Goal: Task Accomplishment & Management: Manage account settings

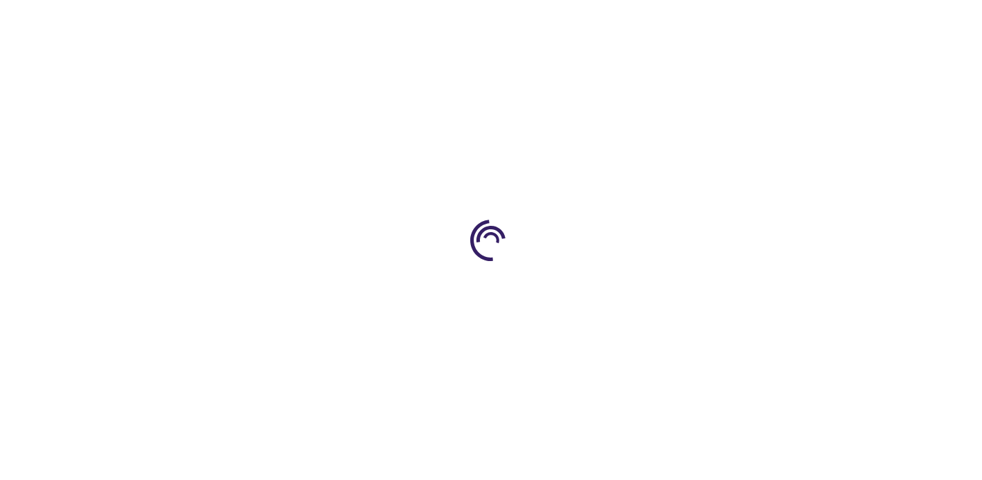
type input "1"
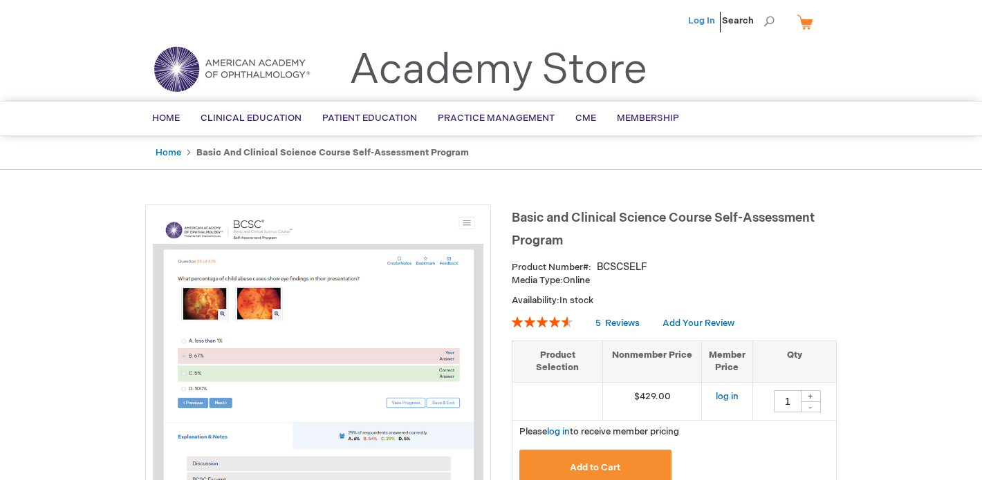
click at [709, 24] on link "Log In" at bounding box center [701, 20] width 27 height 11
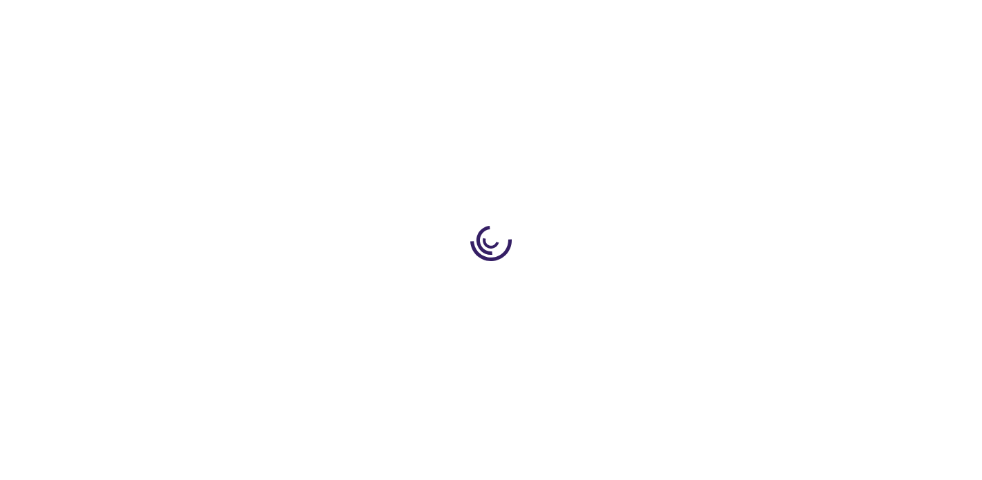
type input "1"
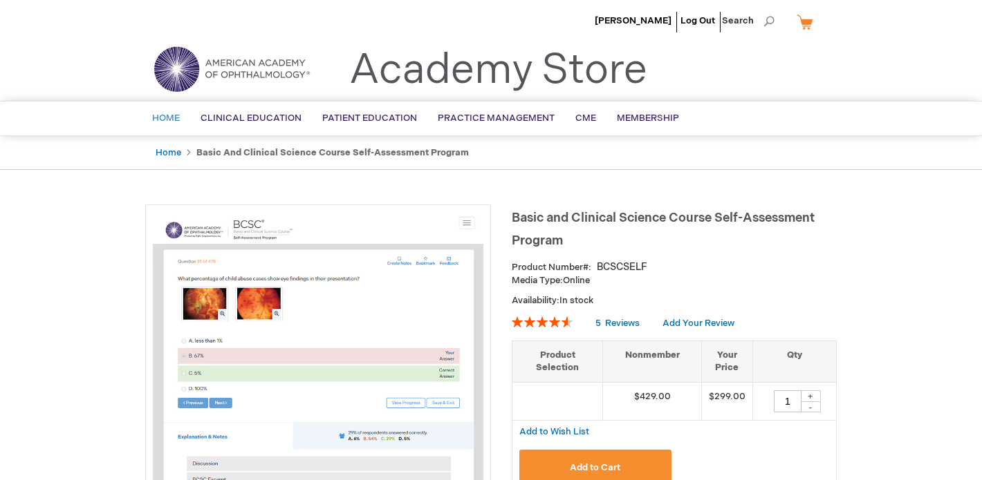
click at [173, 113] on span "Home" at bounding box center [166, 118] width 28 height 11
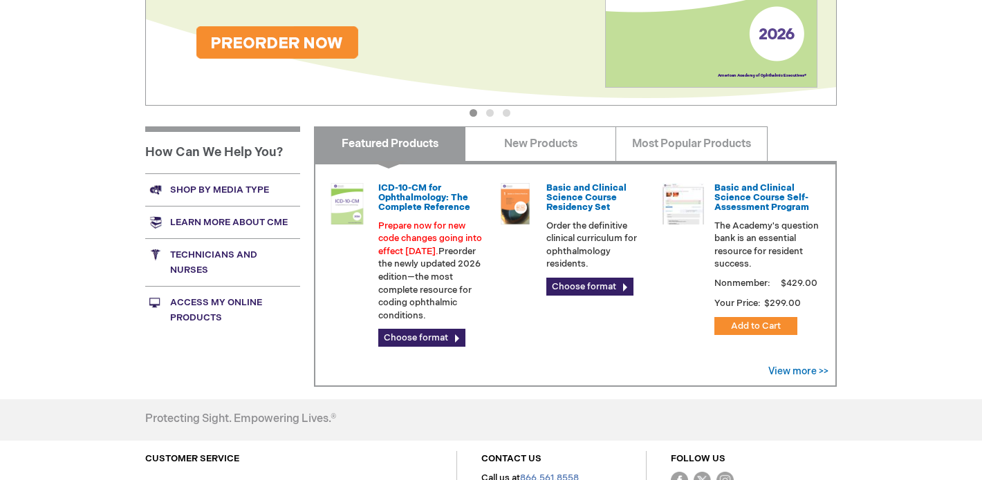
scroll to position [392, 0]
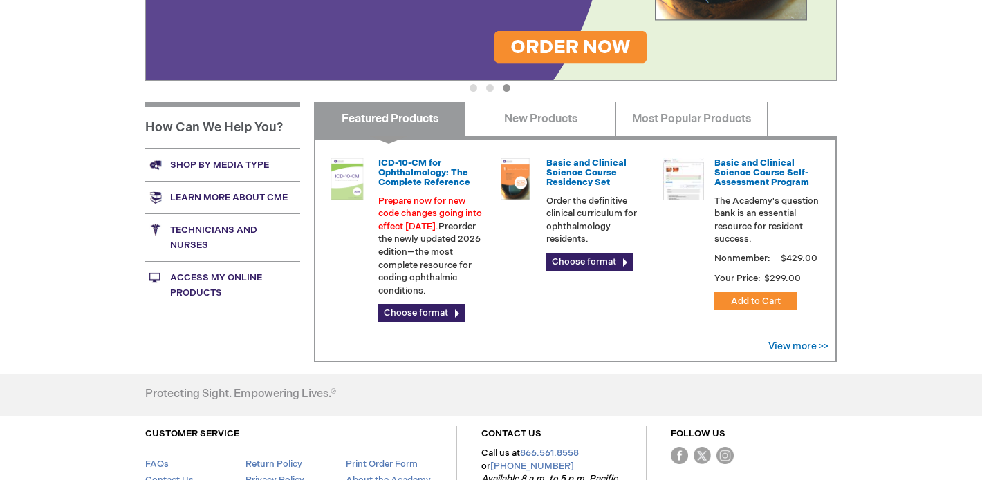
click at [192, 275] on link "Access My Online Products" at bounding box center [222, 285] width 155 height 48
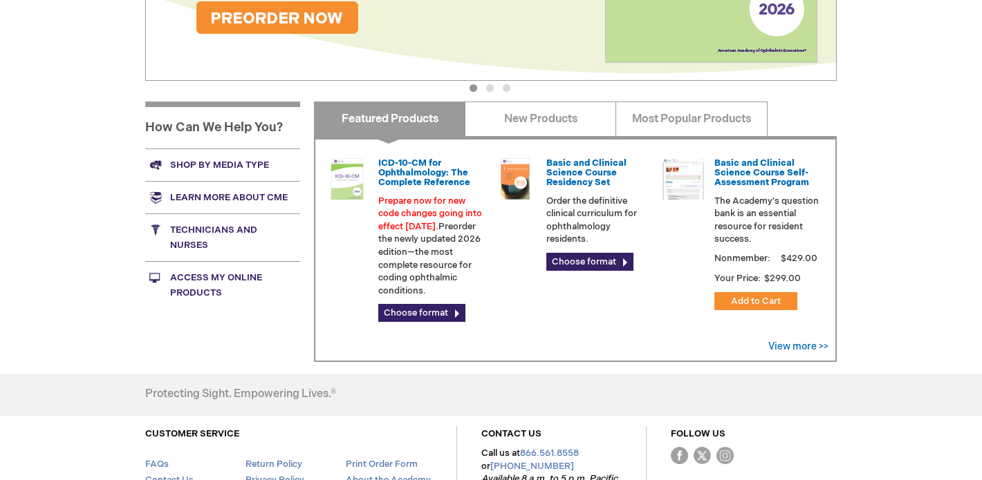
click at [76, 277] on div "Jeffrey Wooliscroft Log Out Search My Cart CLOSE RECENTLY ADDED ITEM(S) Close T…" at bounding box center [491, 101] width 982 height 986
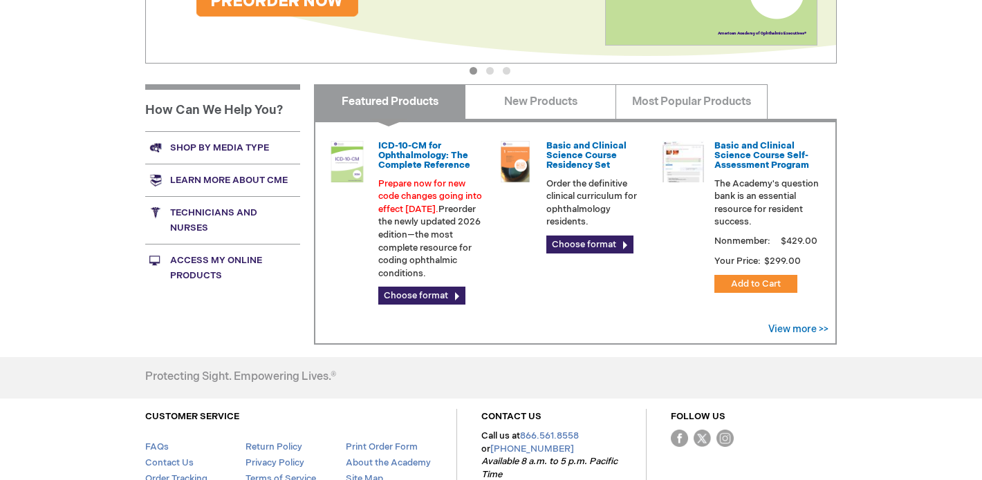
scroll to position [410, 0]
click at [218, 262] on link "Access My Online Products" at bounding box center [222, 267] width 155 height 48
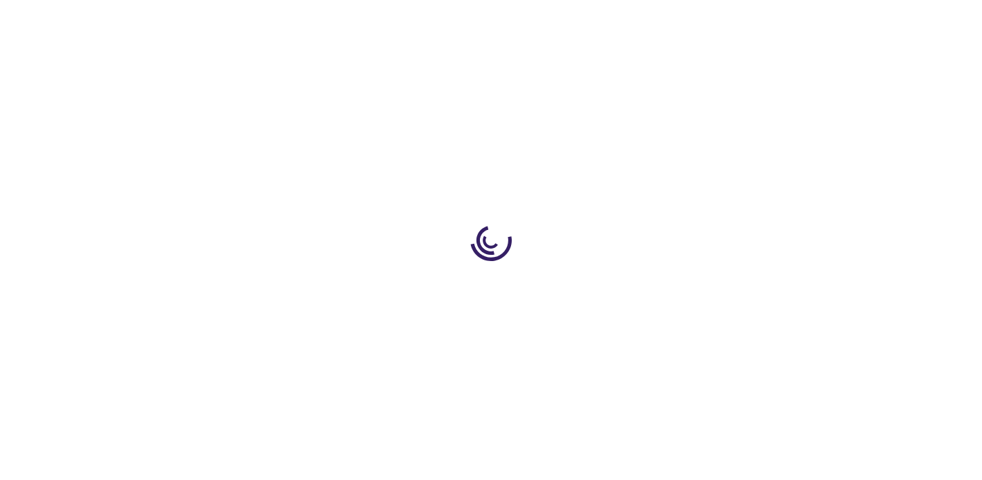
type input "1"
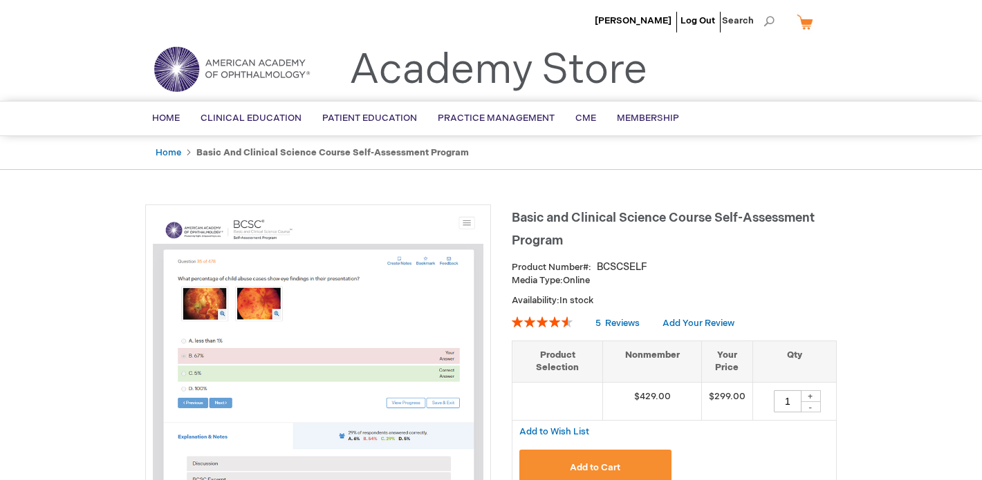
click at [538, 71] on link "Academy Store" at bounding box center [498, 71] width 298 height 50
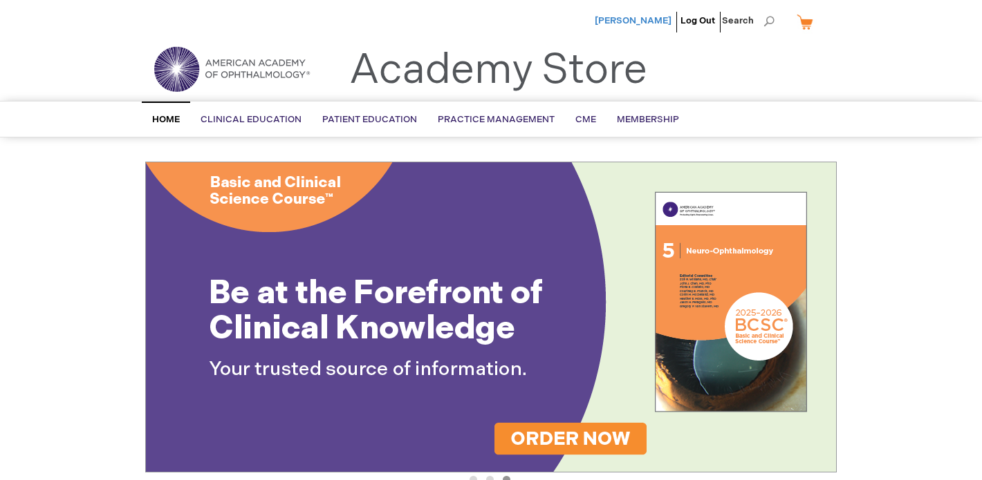
click at [628, 19] on span "[PERSON_NAME]" at bounding box center [632, 20] width 77 height 11
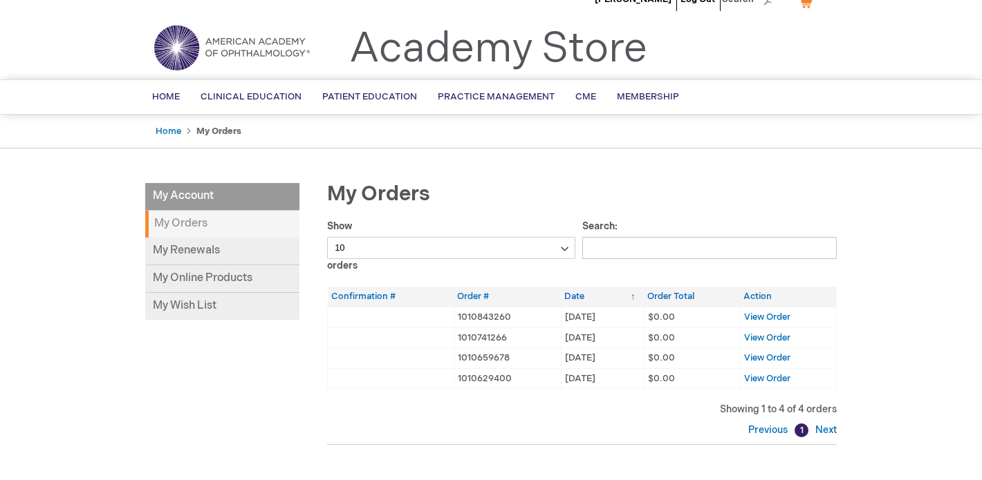
scroll to position [29, 0]
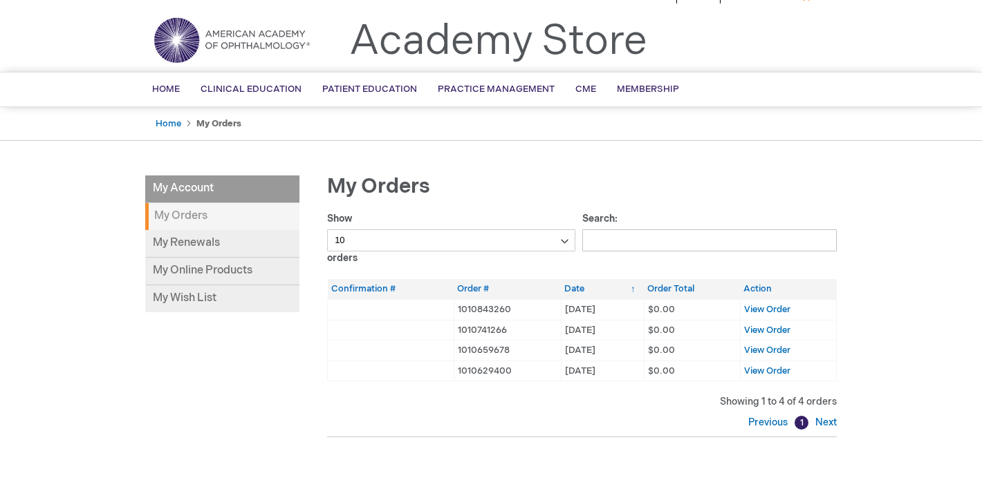
click at [198, 218] on strong "My Orders" at bounding box center [222, 216] width 154 height 27
click at [192, 273] on link "My Online Products" at bounding box center [222, 272] width 154 height 28
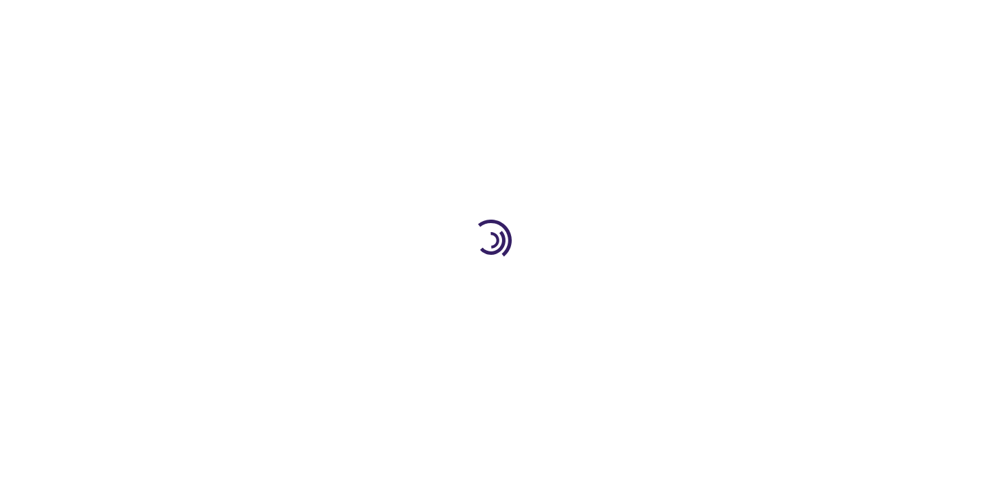
type input "1"
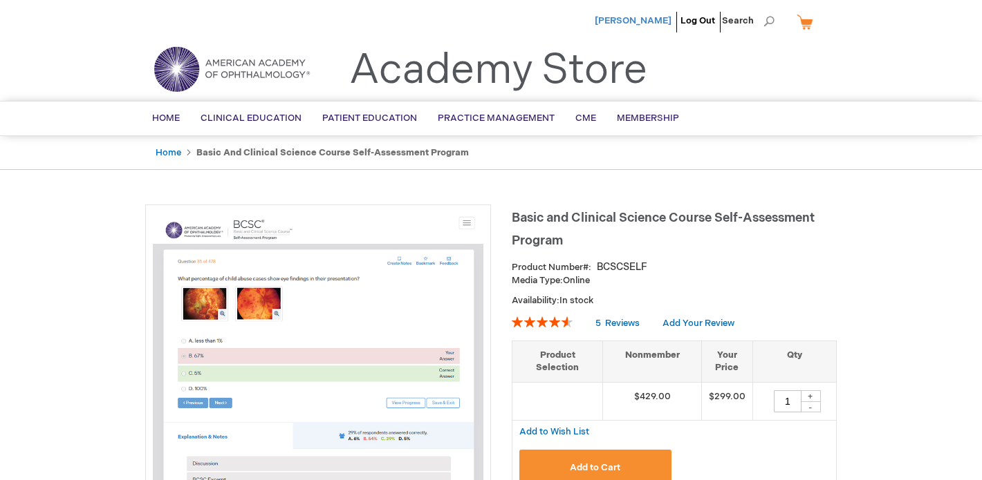
click at [634, 26] on span "Jeffrey Wooliscroft" at bounding box center [632, 20] width 77 height 11
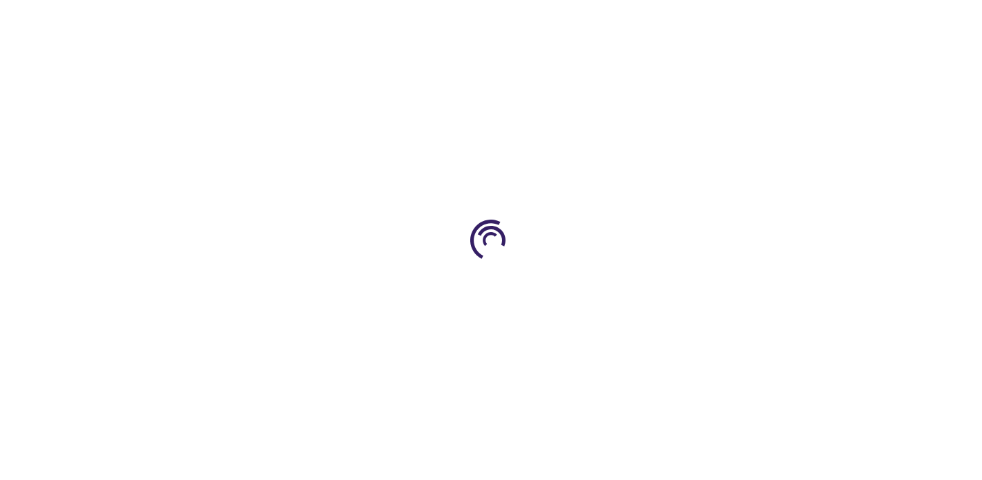
type input "1"
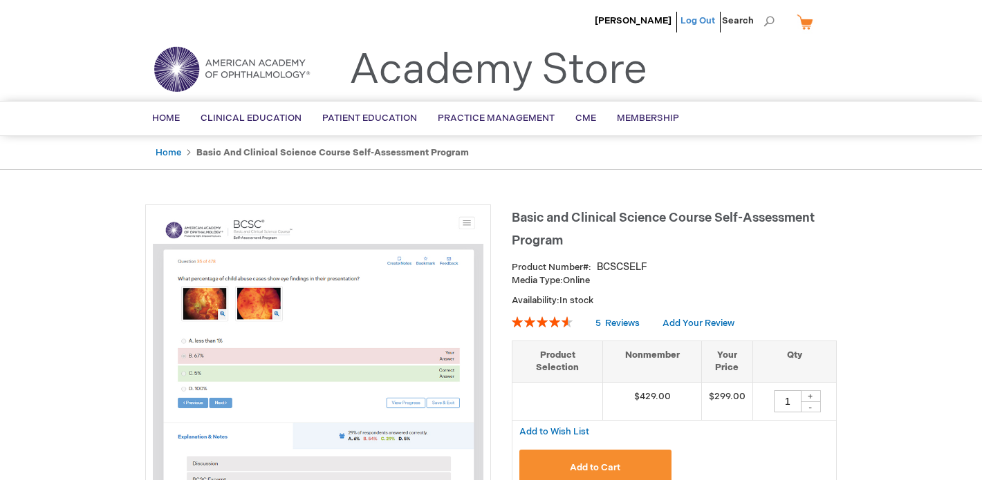
click at [700, 19] on link "Log Out" at bounding box center [697, 20] width 35 height 11
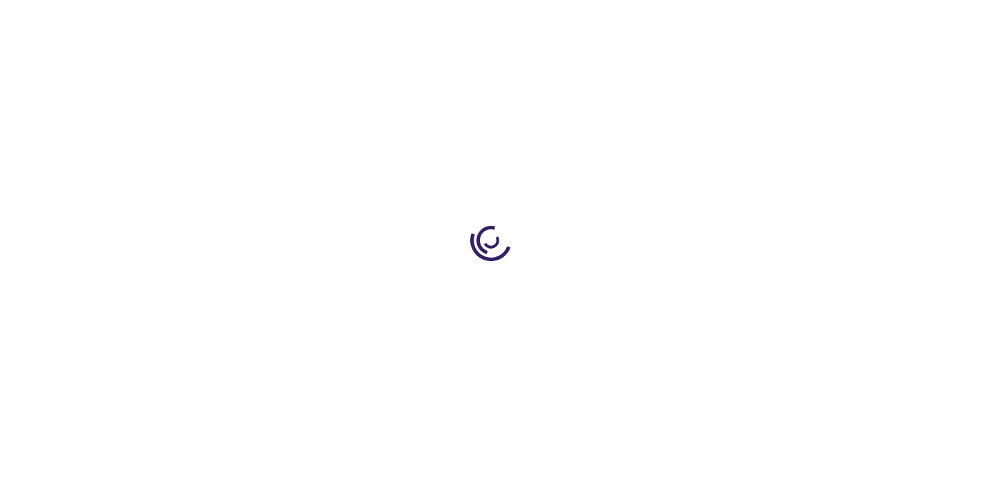
type input "1"
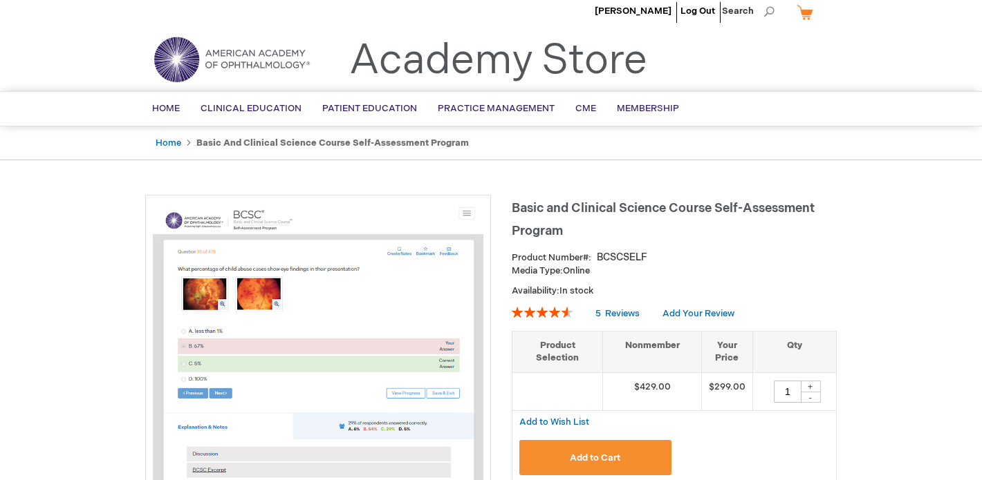
scroll to position [38, 0]
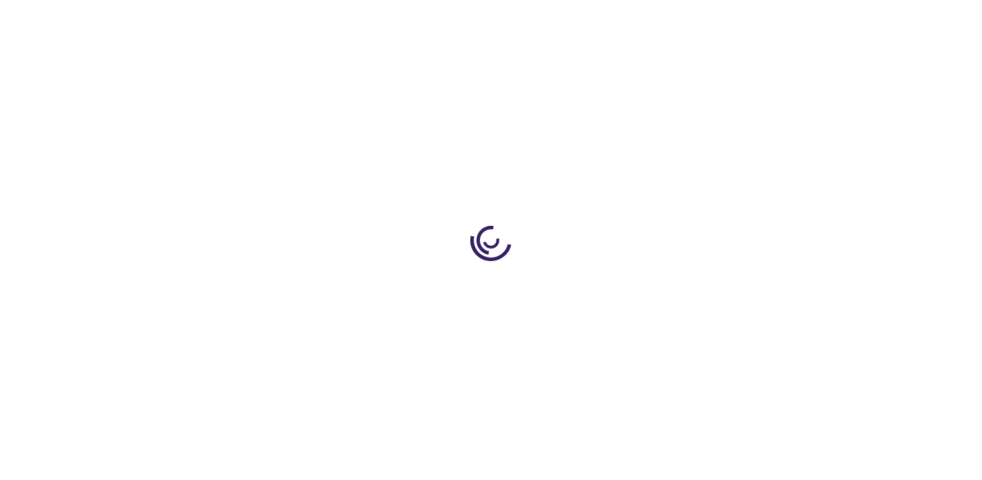
type input "1"
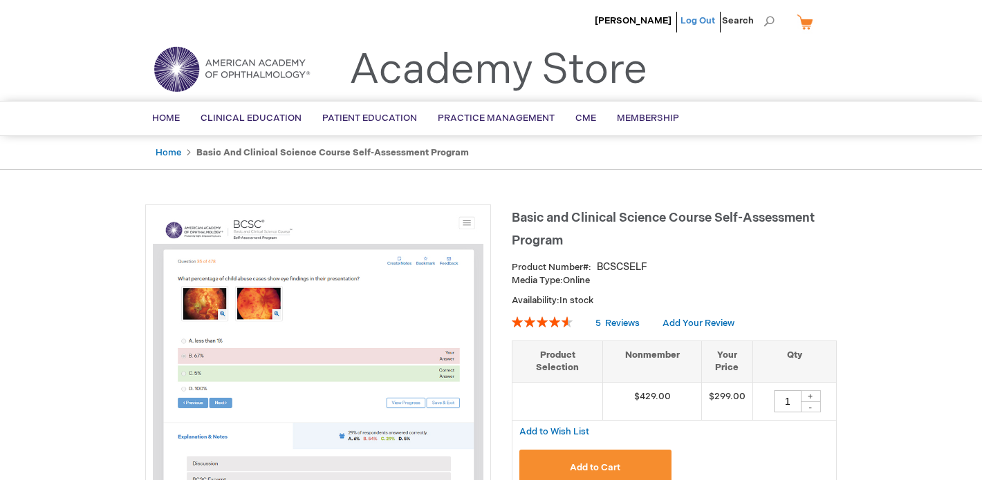
click at [704, 15] on link "Log Out" at bounding box center [697, 20] width 35 height 11
